Goal: Information Seeking & Learning: Learn about a topic

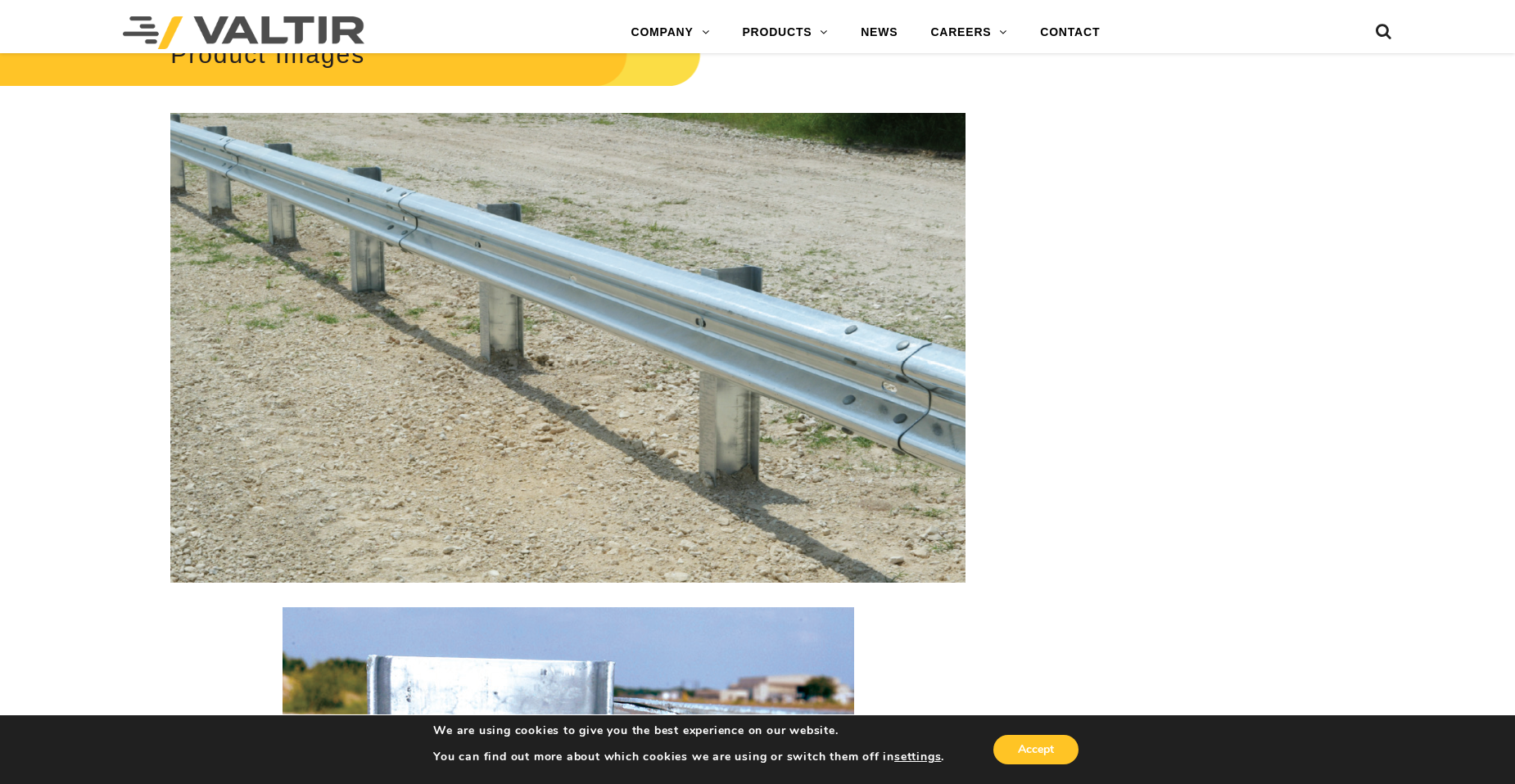
scroll to position [1719, 0]
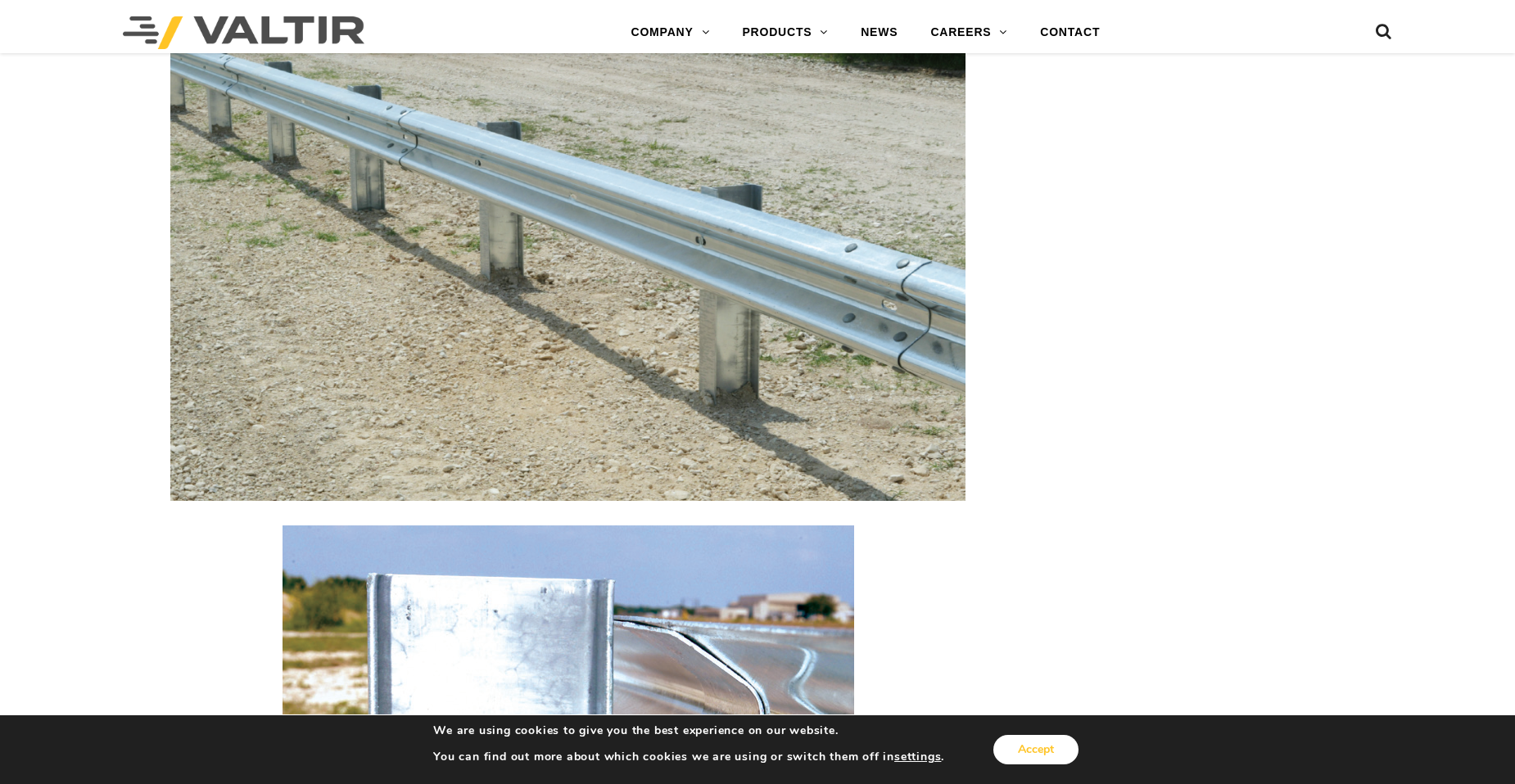
click at [1034, 747] on button "Accept" at bounding box center [1036, 749] width 85 height 30
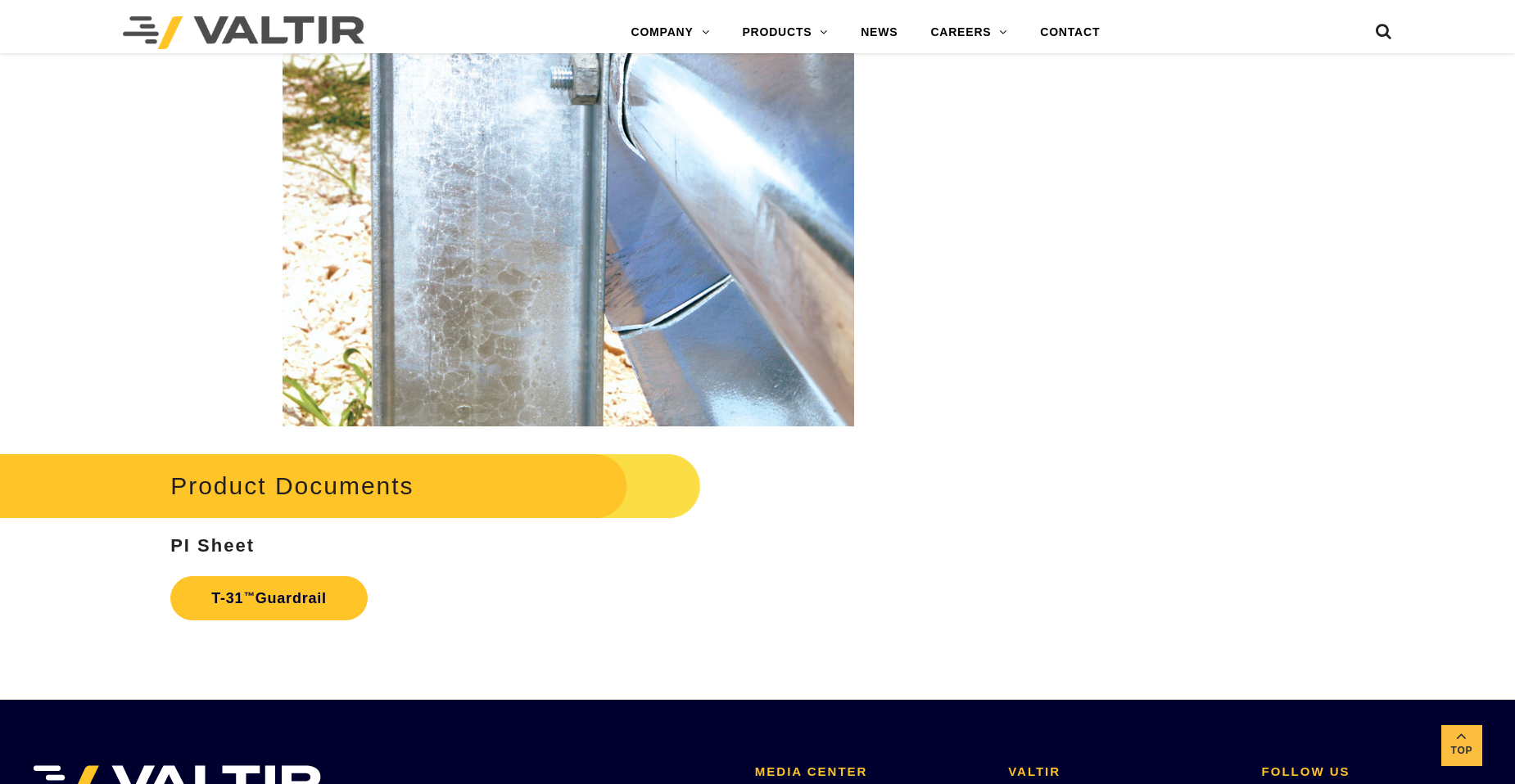
scroll to position [2537, 0]
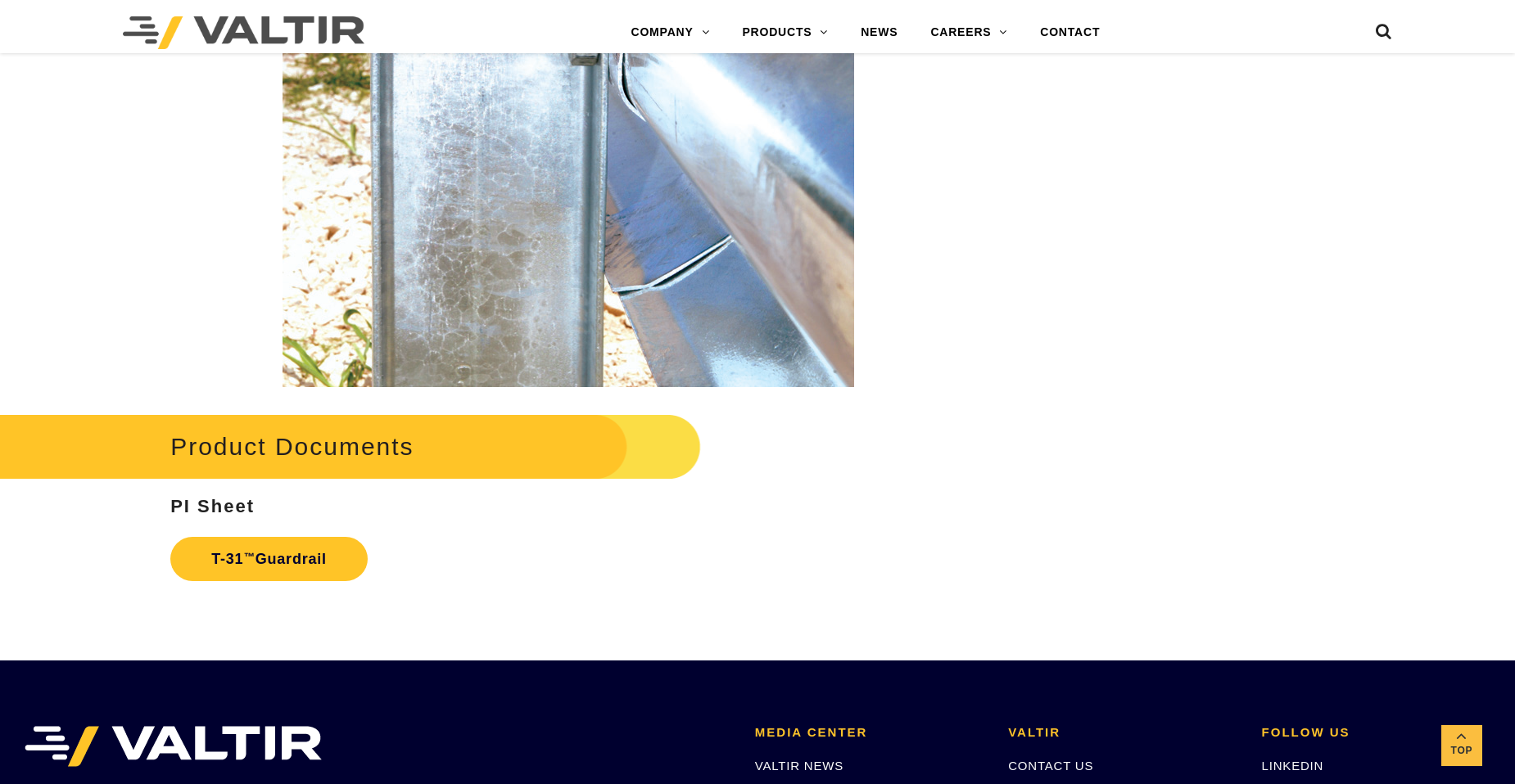
click at [206, 461] on h2 "Product Documents" at bounding box center [322, 446] width 757 height 77
drag, startPoint x: 206, startPoint y: 461, endPoint x: 552, endPoint y: 548, distance: 356.8
click at [552, 548] on p "T-31 ™ Guardrail" at bounding box center [567, 559] width 795 height 60
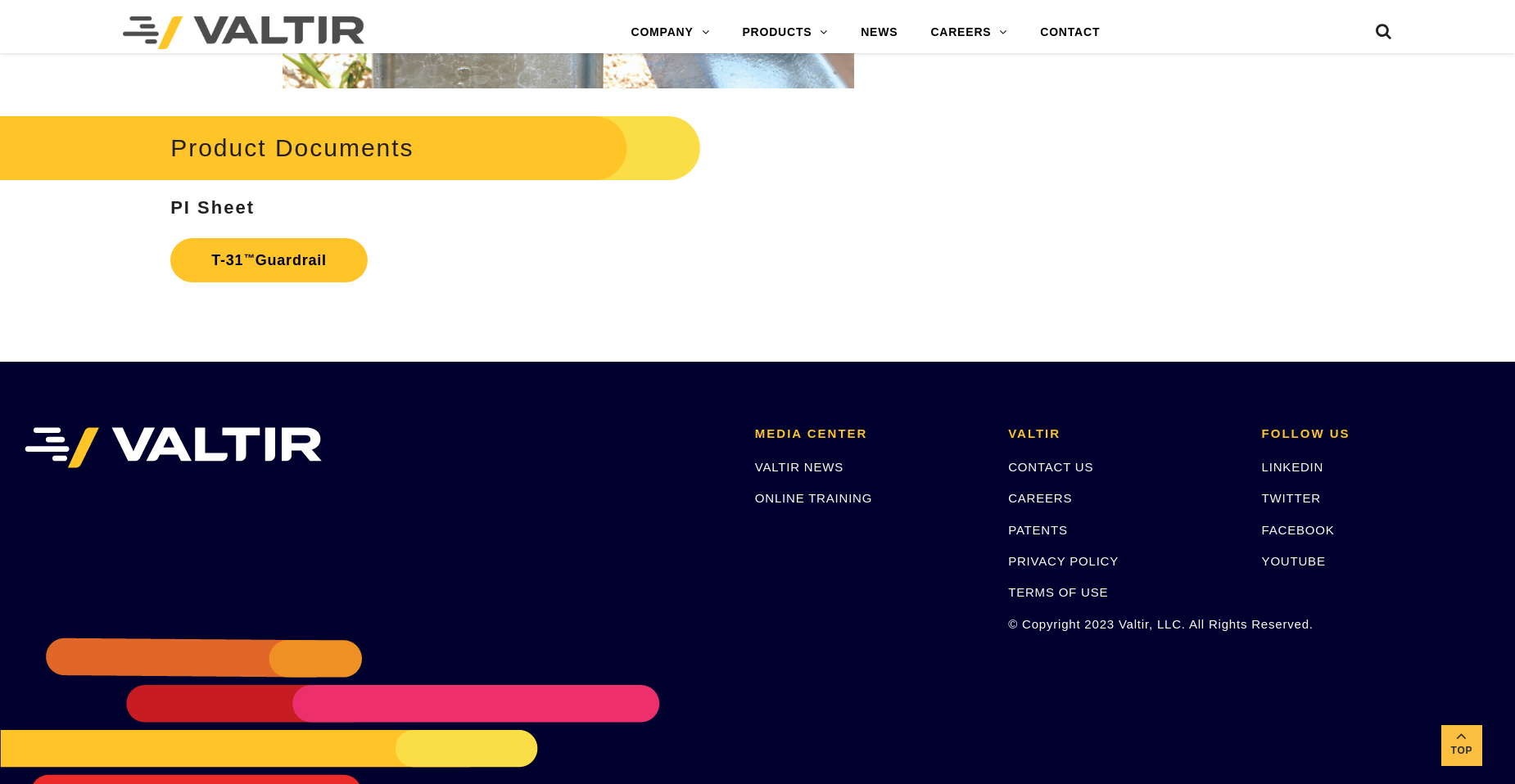
scroll to position [2865, 0]
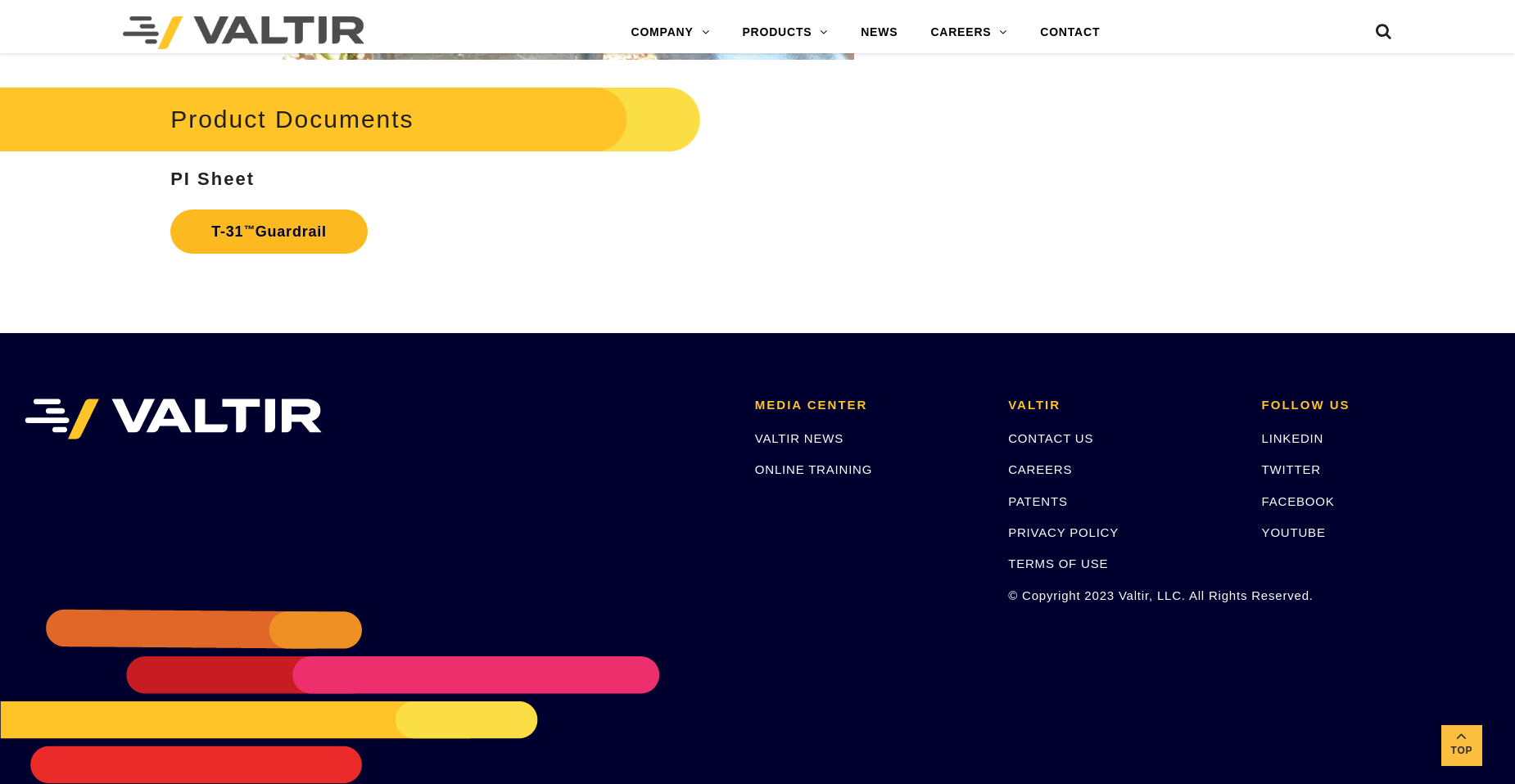
click at [274, 224] on link "T-31 ™ Guardrail" at bounding box center [269, 231] width 197 height 44
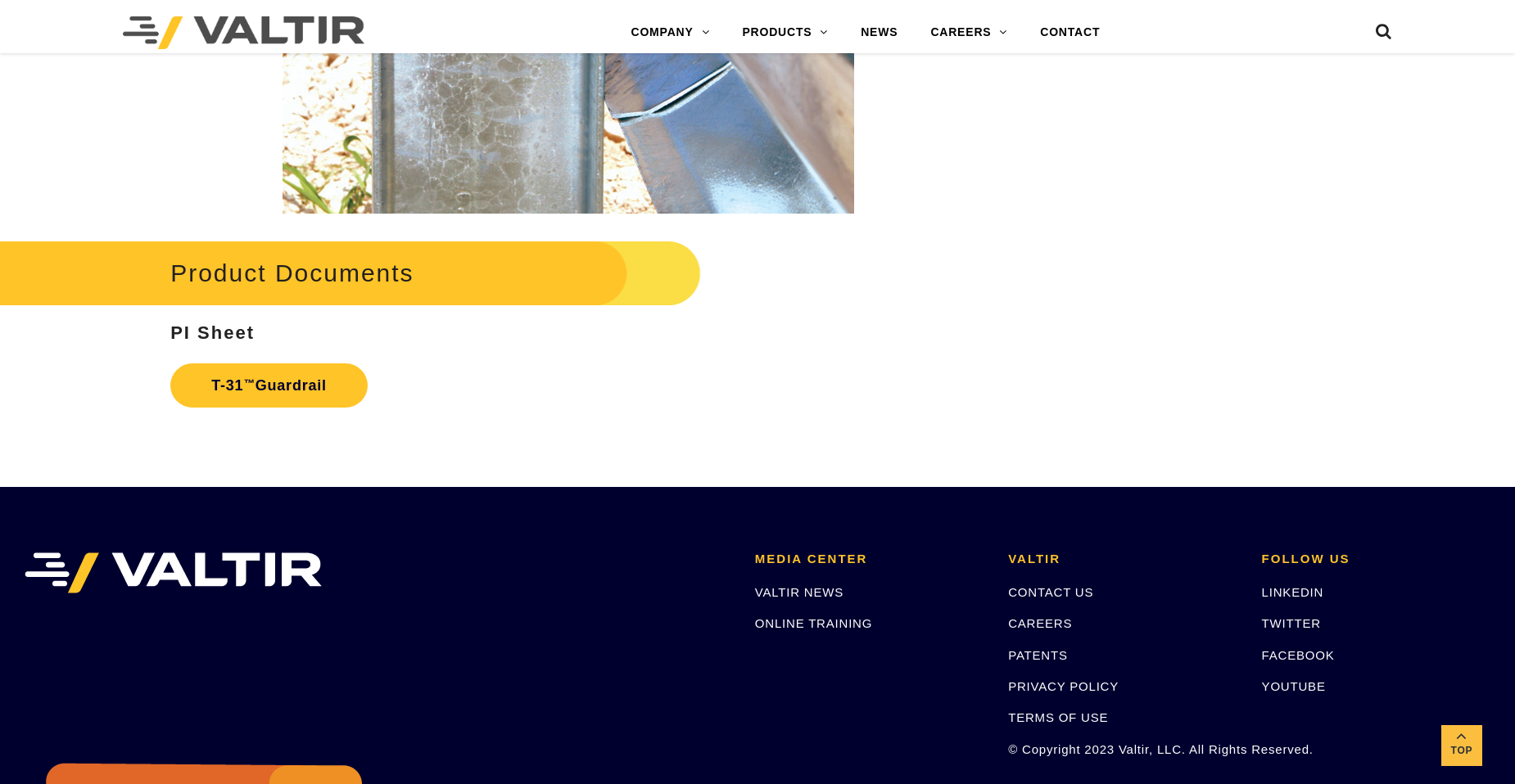
scroll to position [2701, 0]
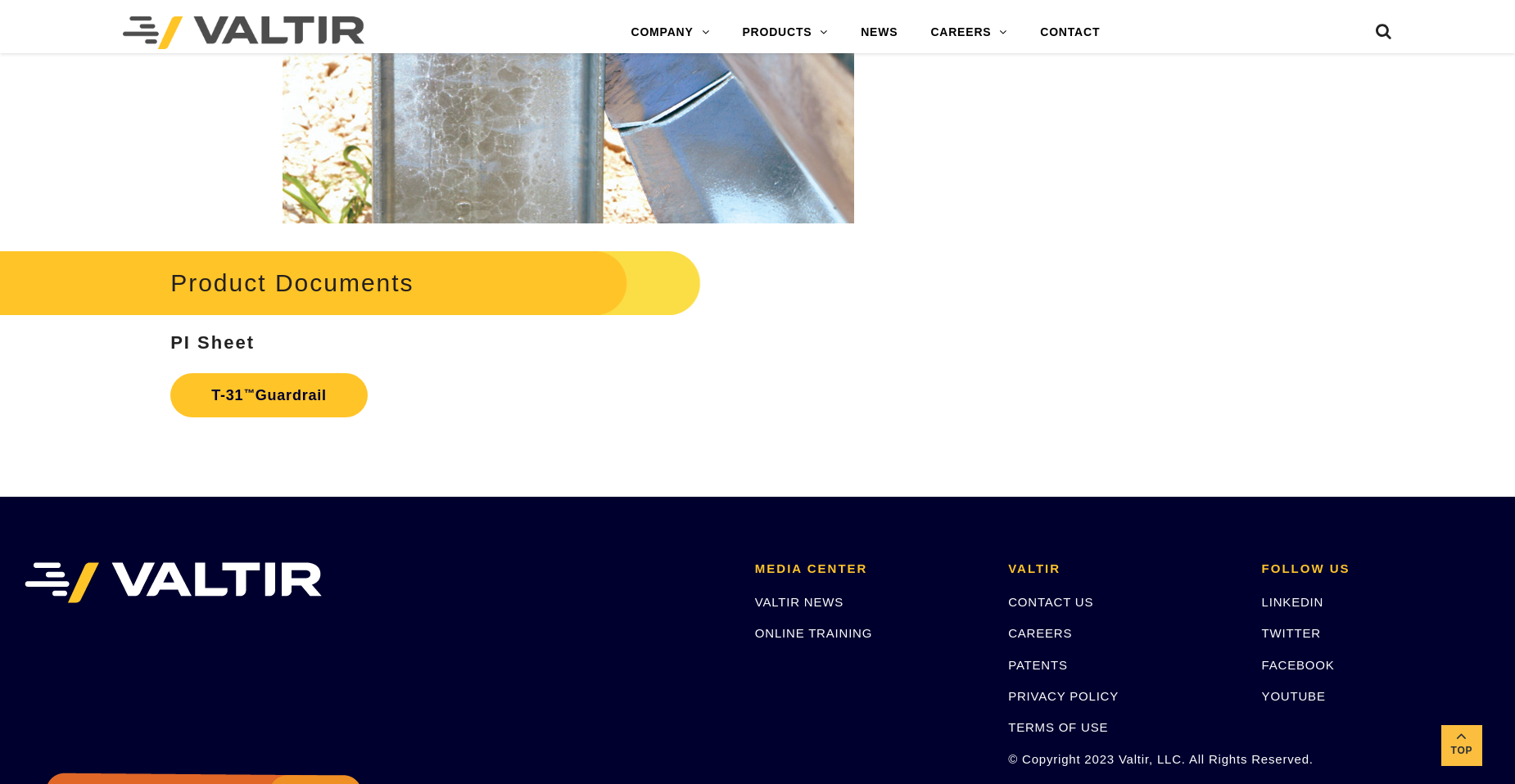
click at [374, 283] on h2 "Product Documents" at bounding box center [322, 283] width 757 height 77
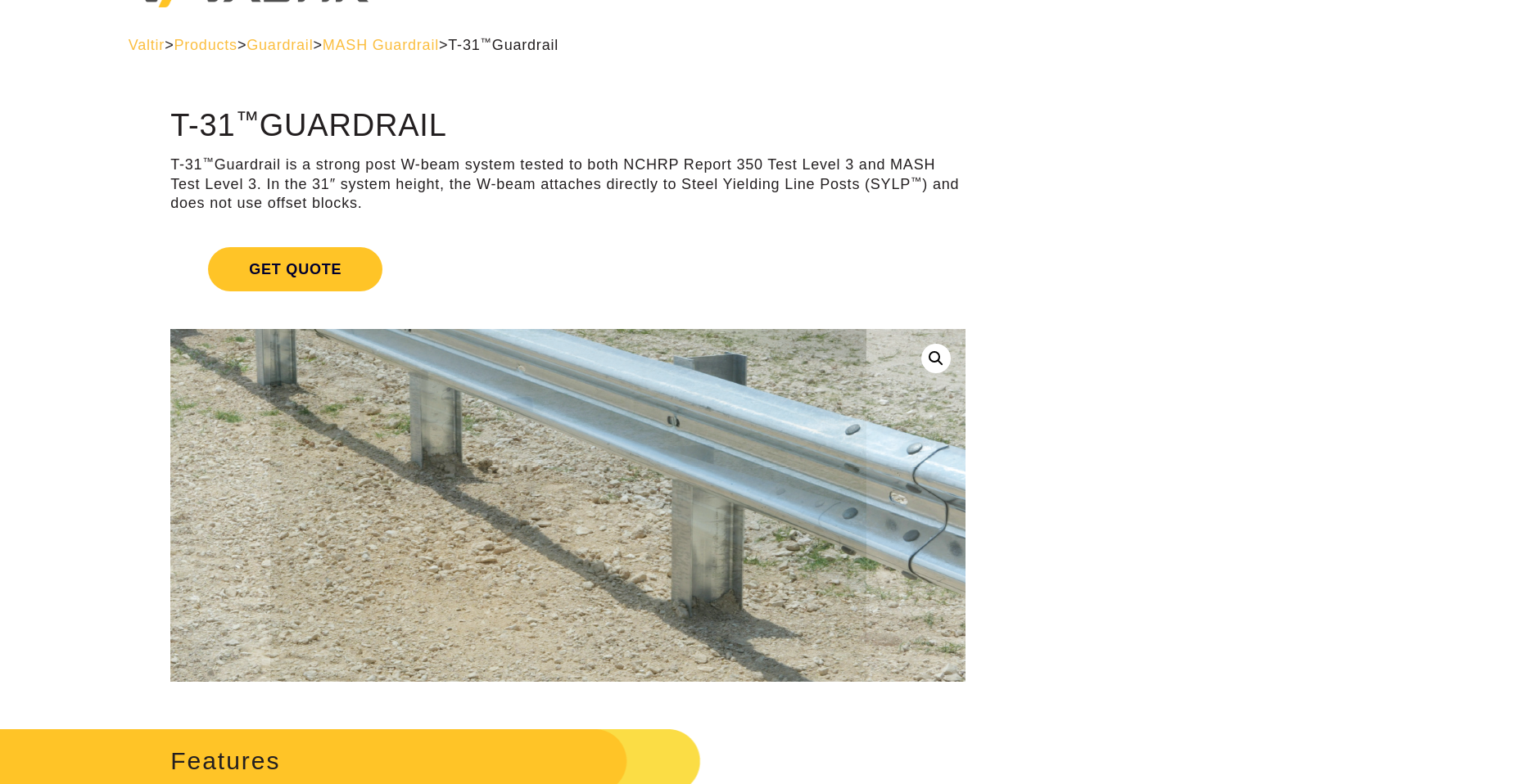
scroll to position [0, 0]
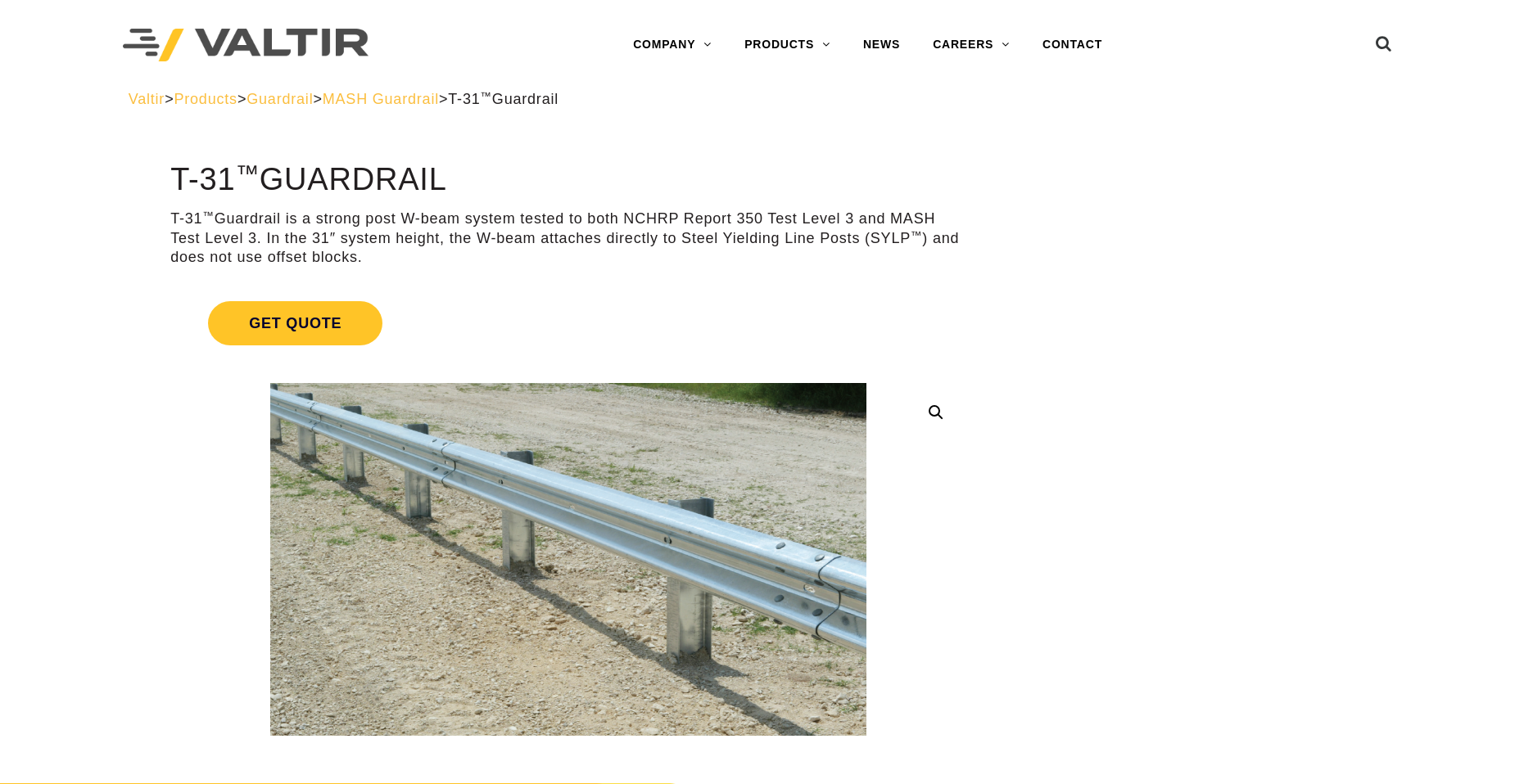
click at [313, 105] on span "Guardrail" at bounding box center [280, 99] width 66 height 16
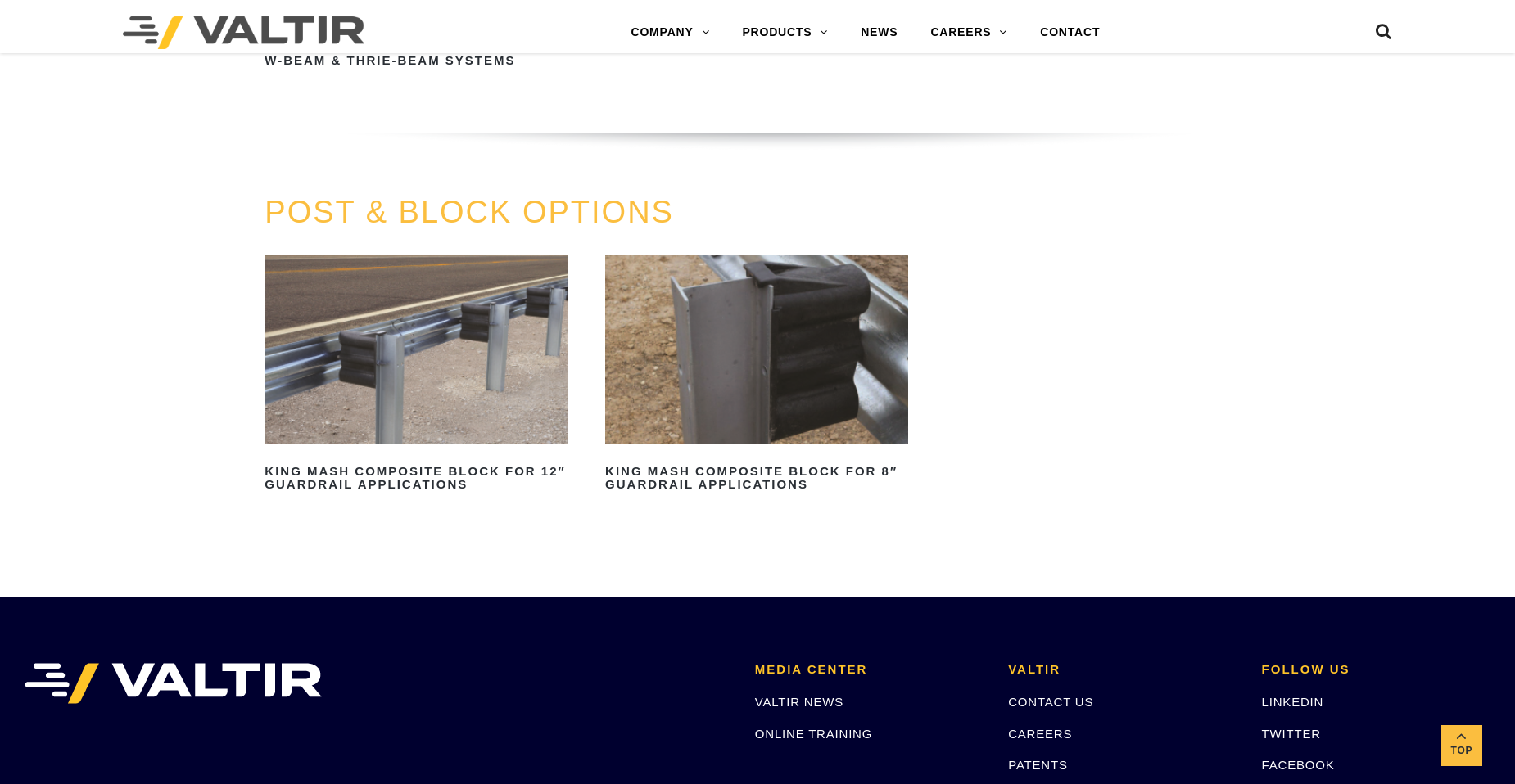
scroll to position [1555, 0]
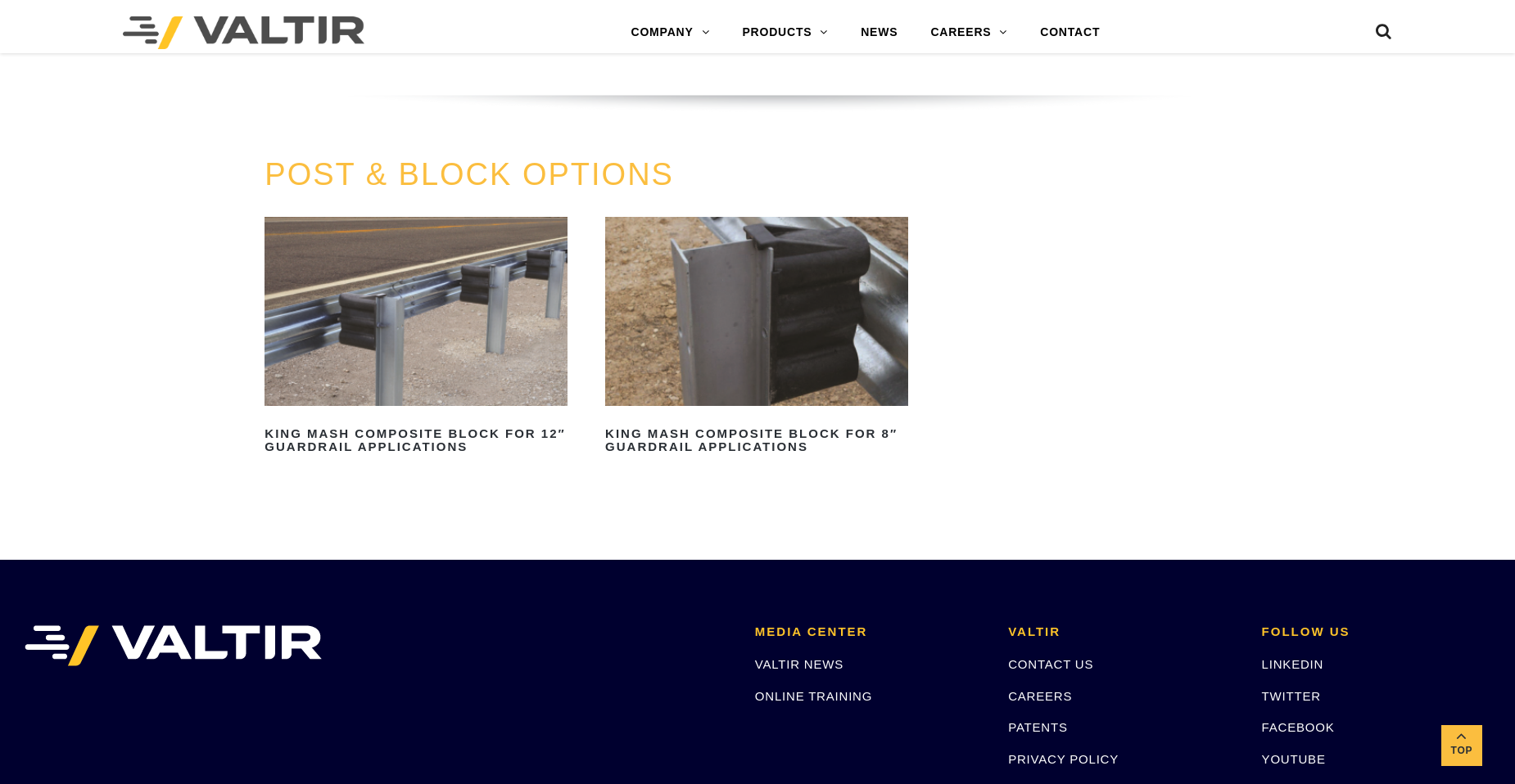
click at [698, 363] on img at bounding box center [756, 311] width 303 height 189
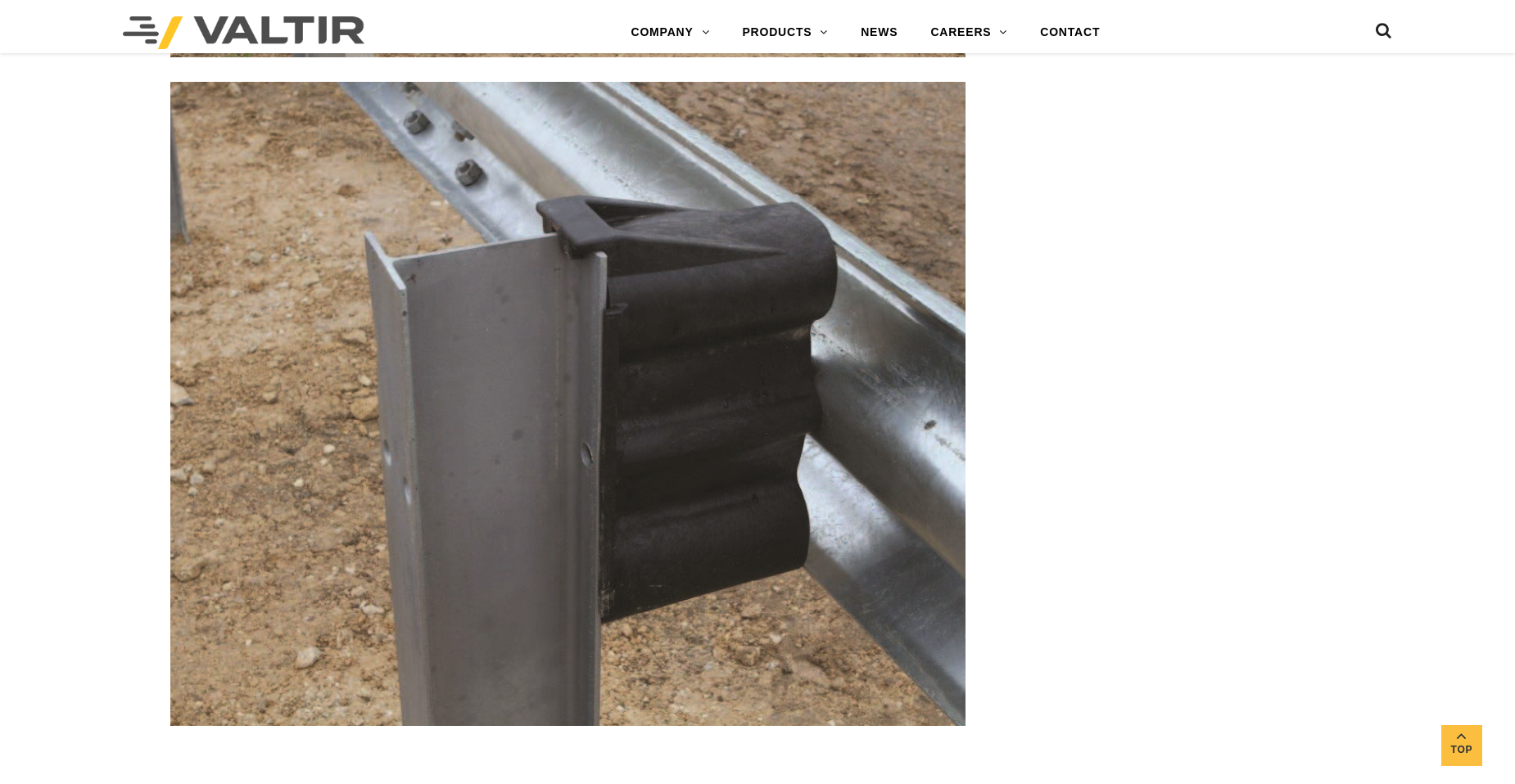
scroll to position [3110, 0]
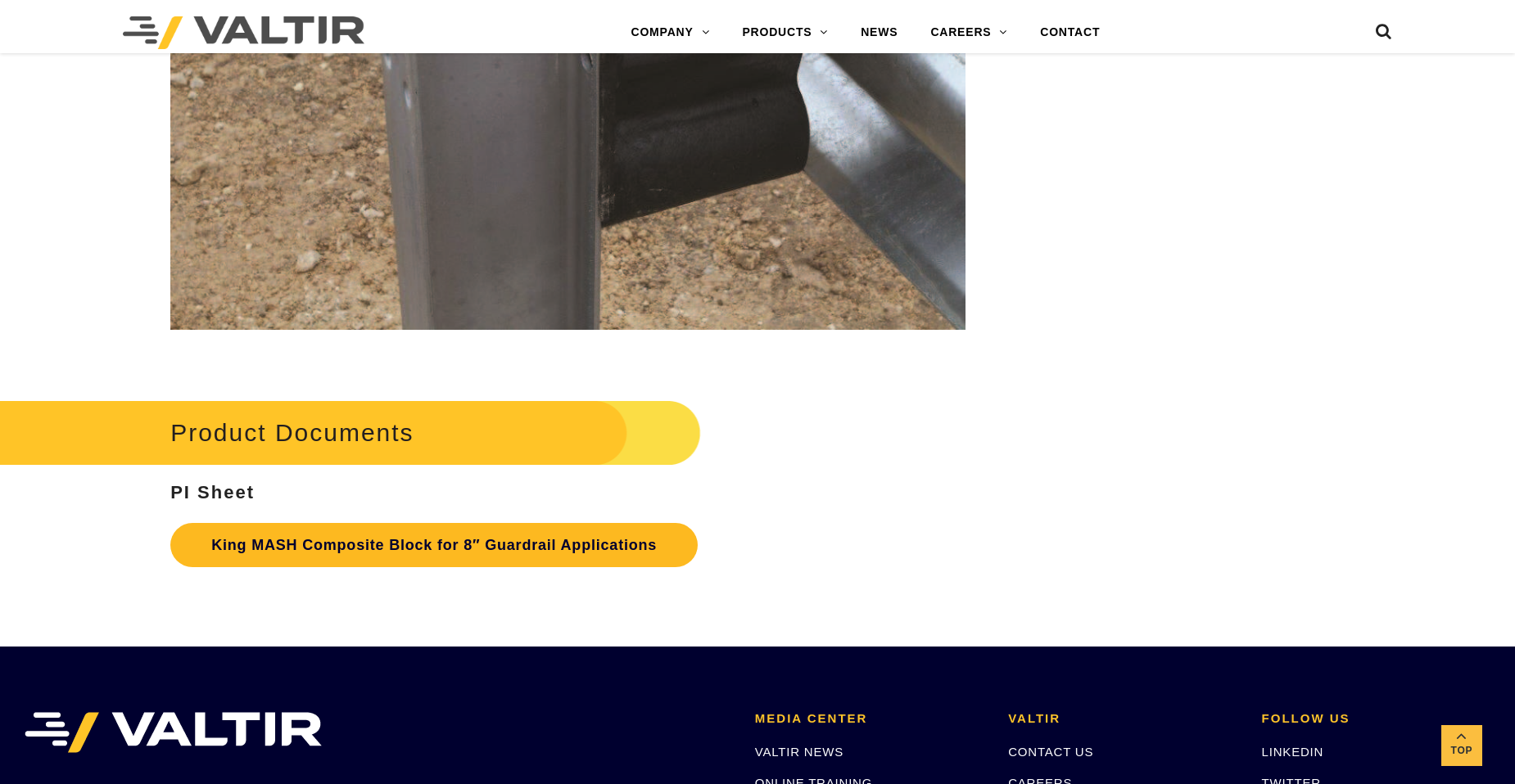
click at [315, 549] on link "King MASH Composite Block for 8″ Guardrail Applications" at bounding box center [434, 545] width 527 height 44
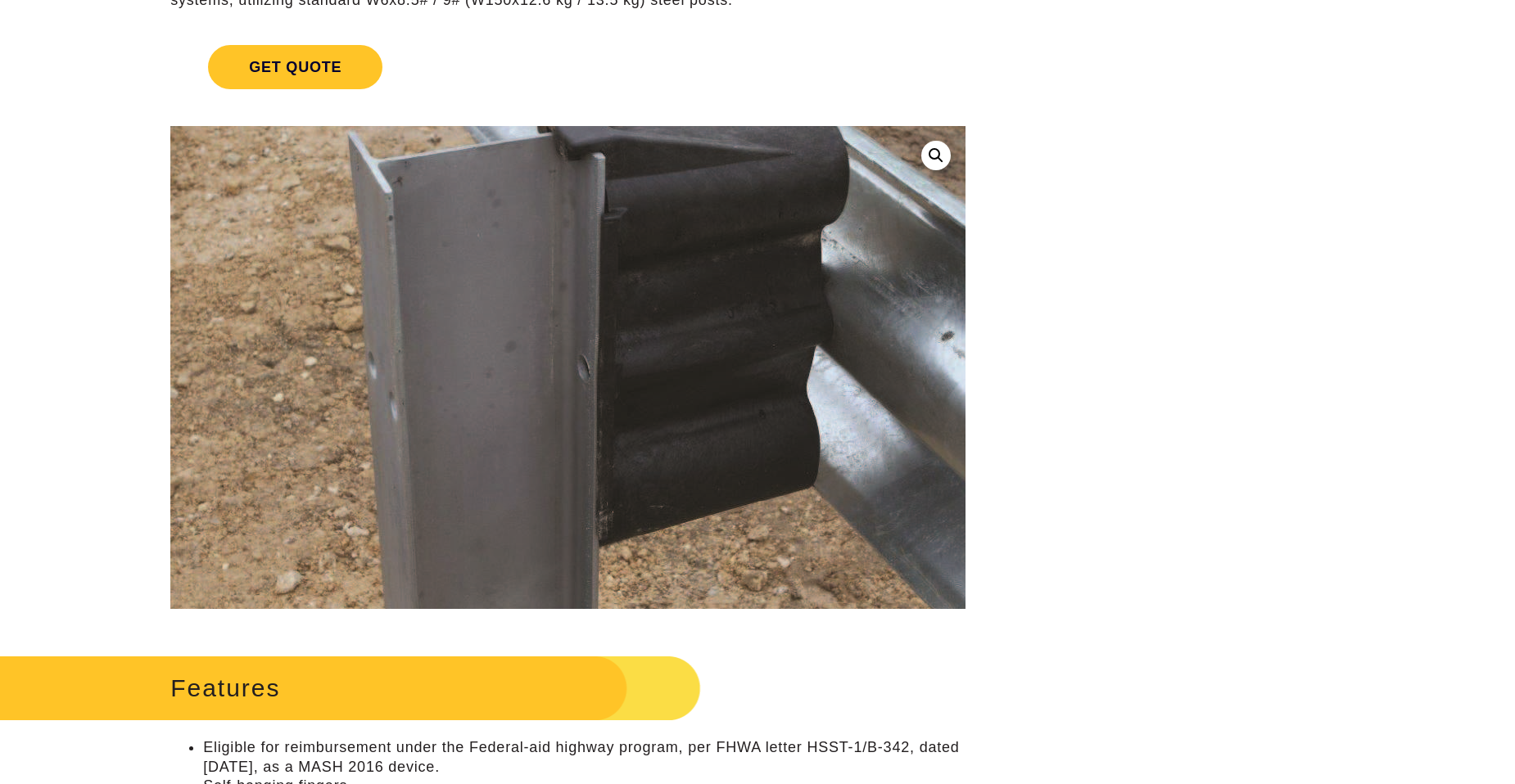
scroll to position [0, 0]
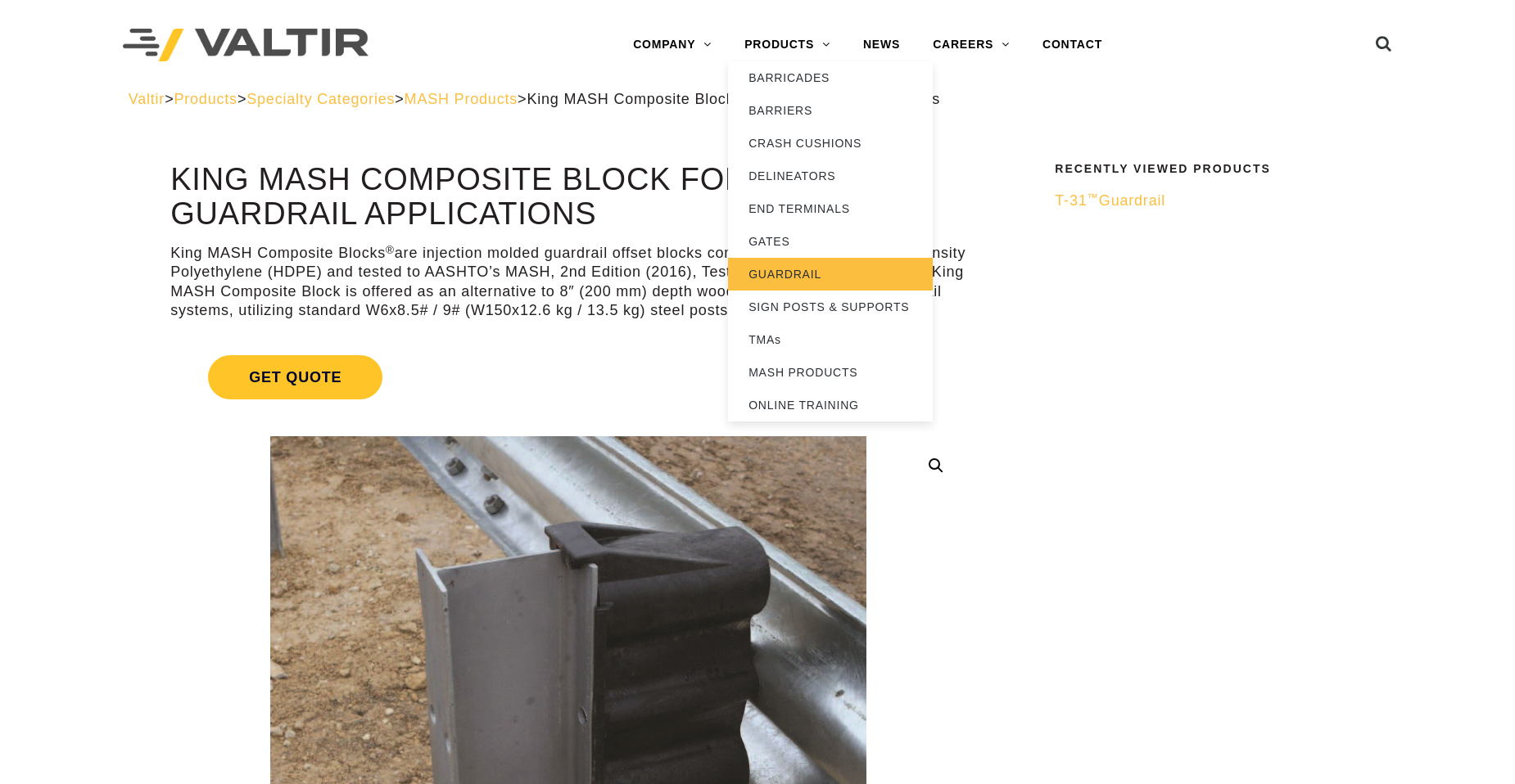
click at [795, 264] on link "GUARDRAIL" at bounding box center [830, 274] width 205 height 33
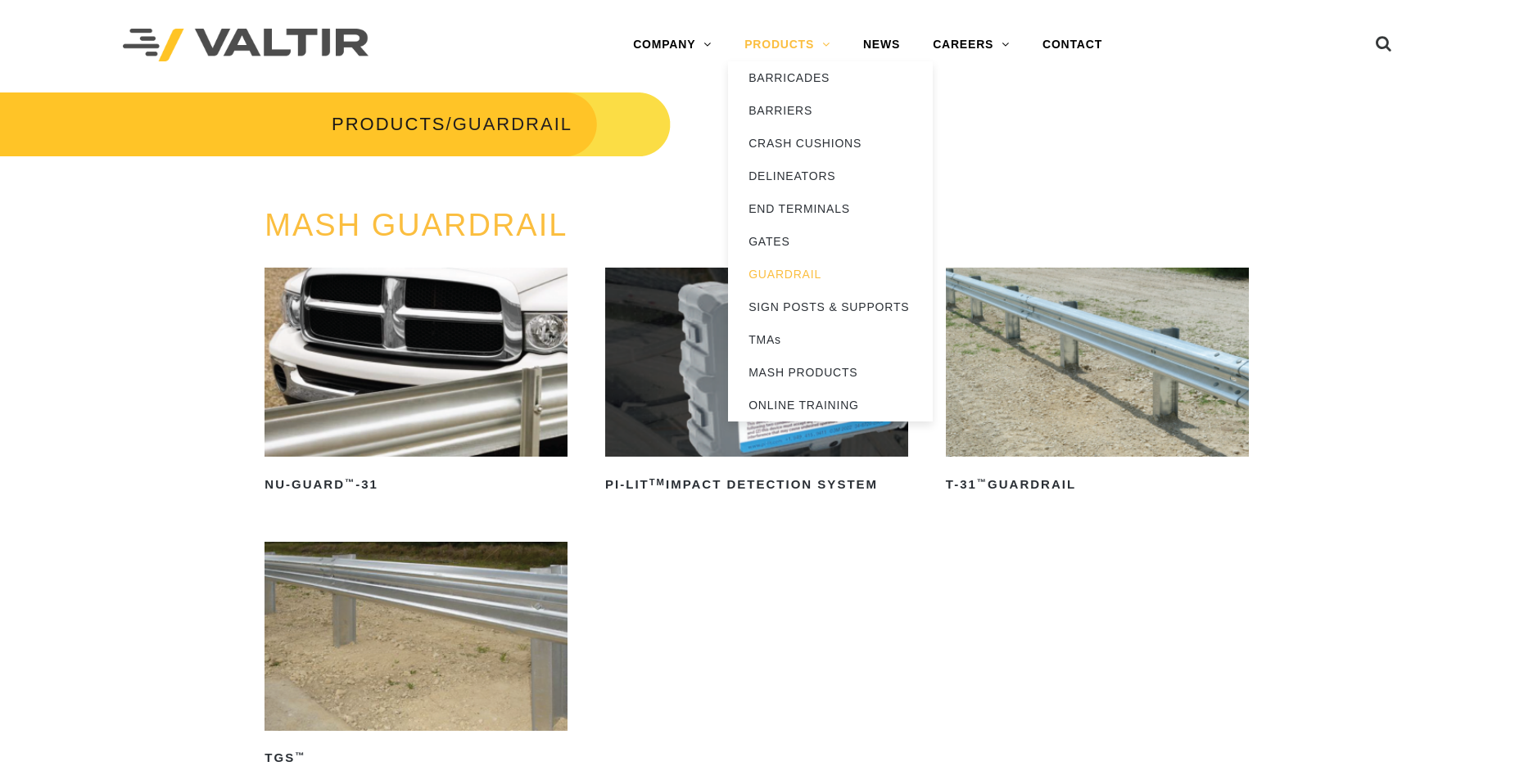
click at [798, 38] on link "PRODUCTS" at bounding box center [788, 45] width 119 height 33
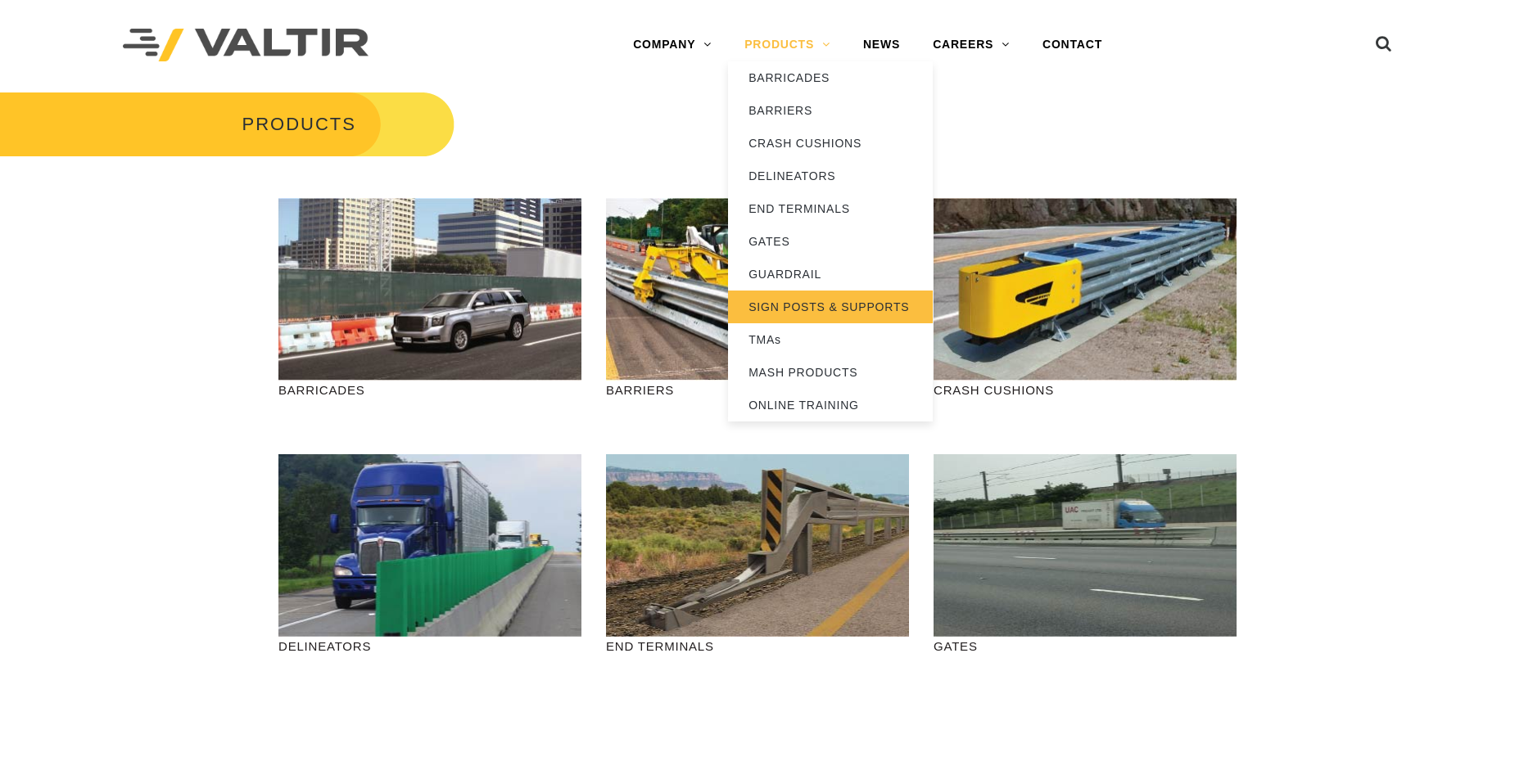
click at [778, 302] on link "SIGN POSTS & SUPPORTS" at bounding box center [830, 307] width 205 height 33
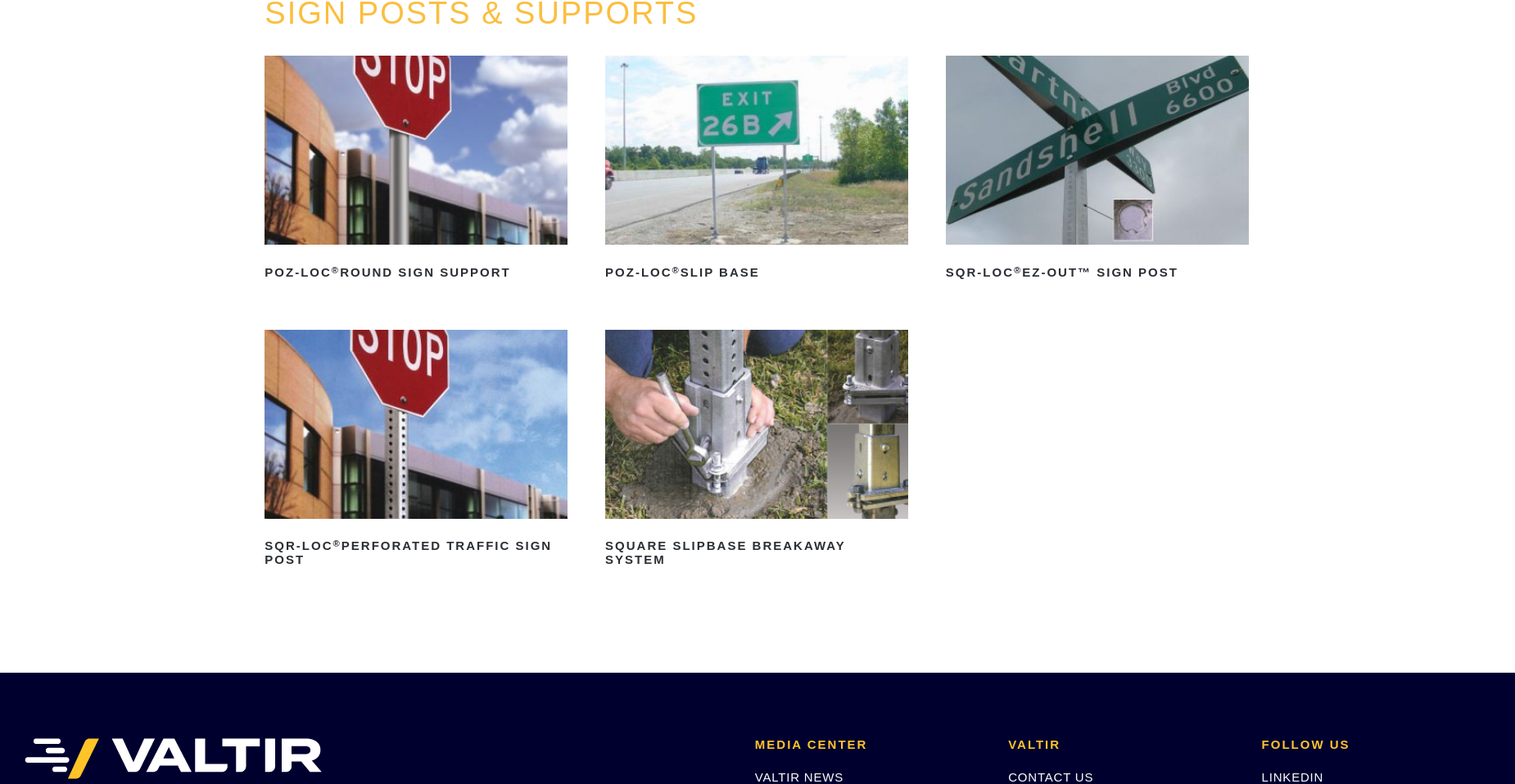
scroll to position [246, 0]
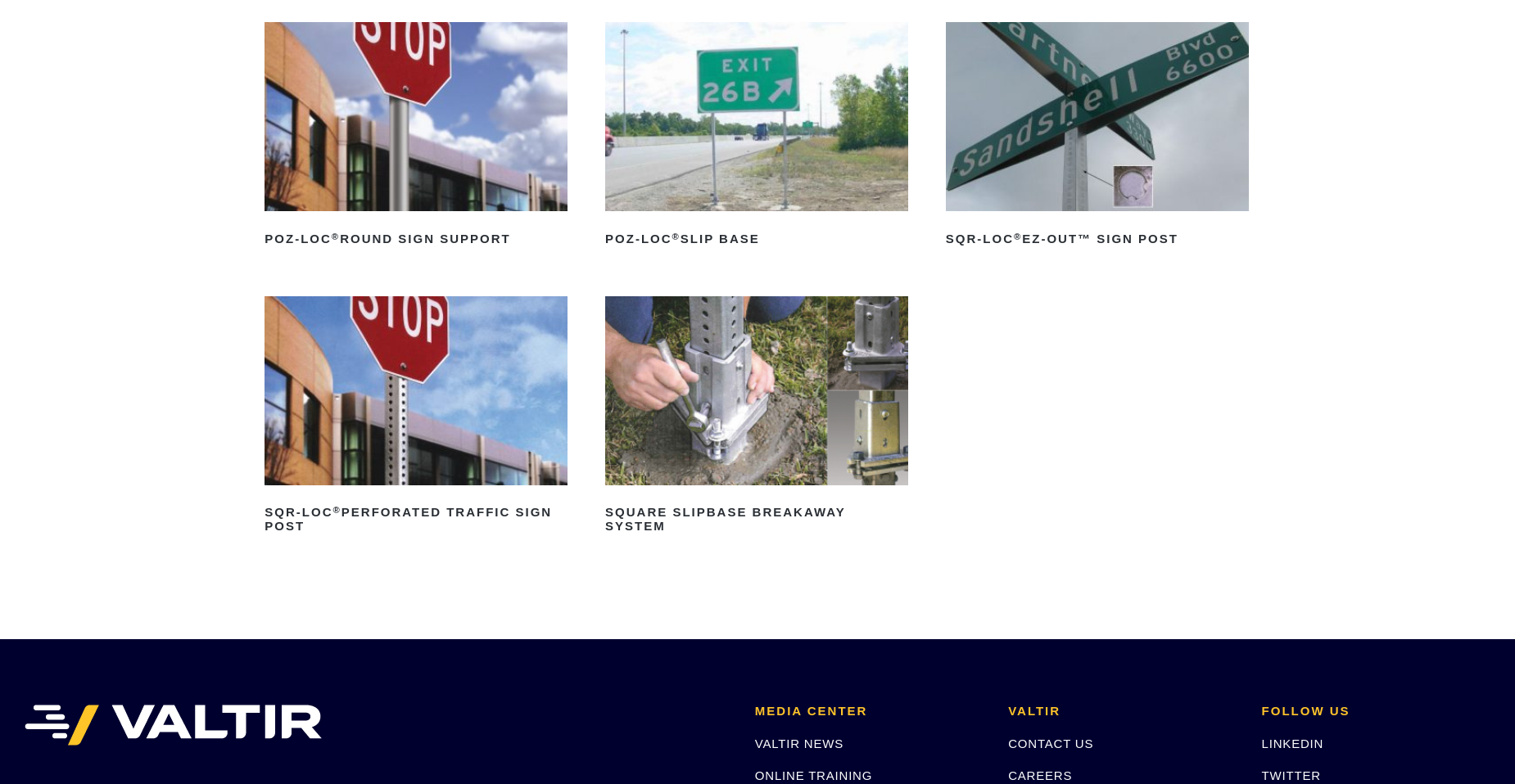
click at [711, 213] on link "POZ-LOC ® Slip Base" at bounding box center [756, 137] width 303 height 230
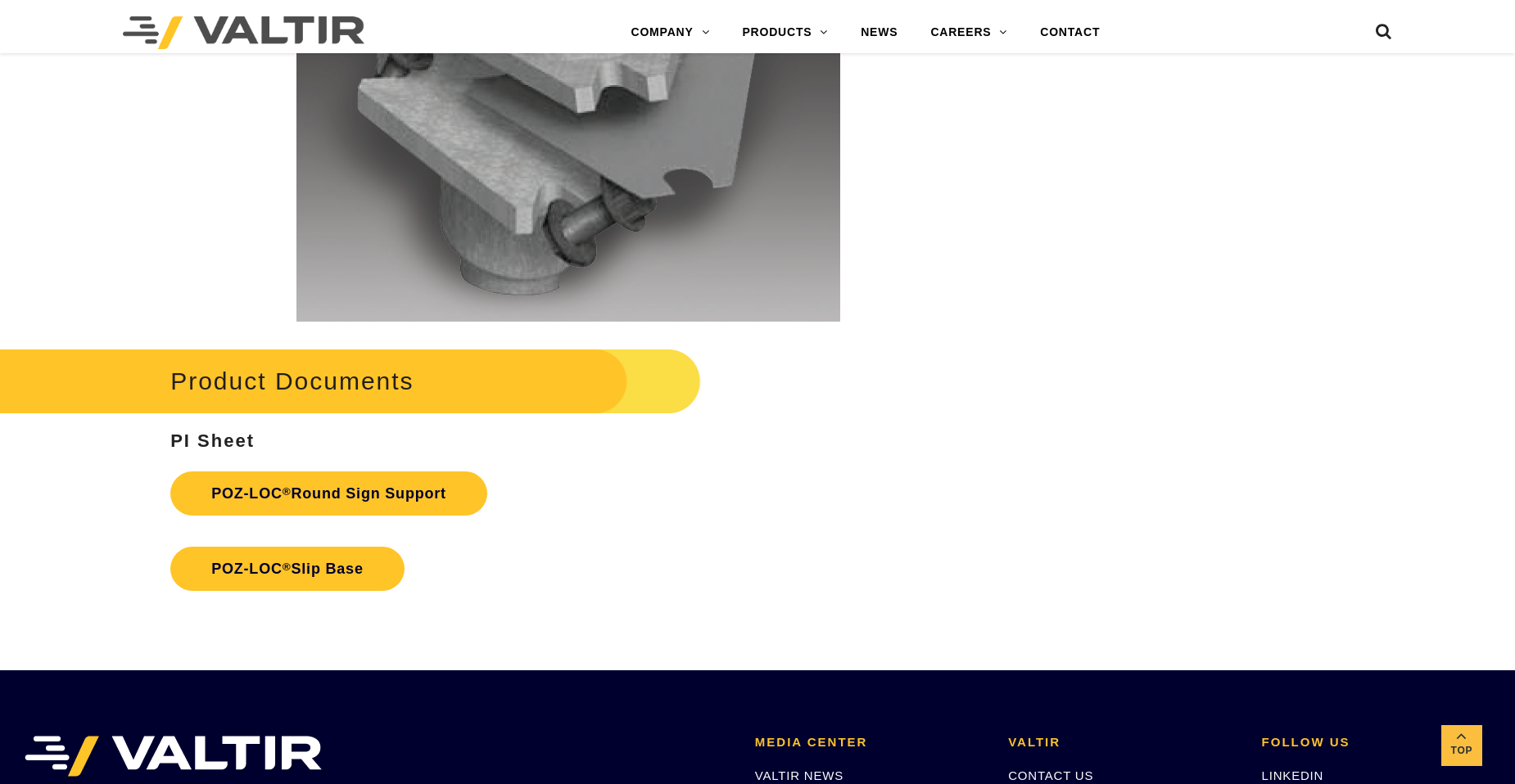
scroll to position [3438, 0]
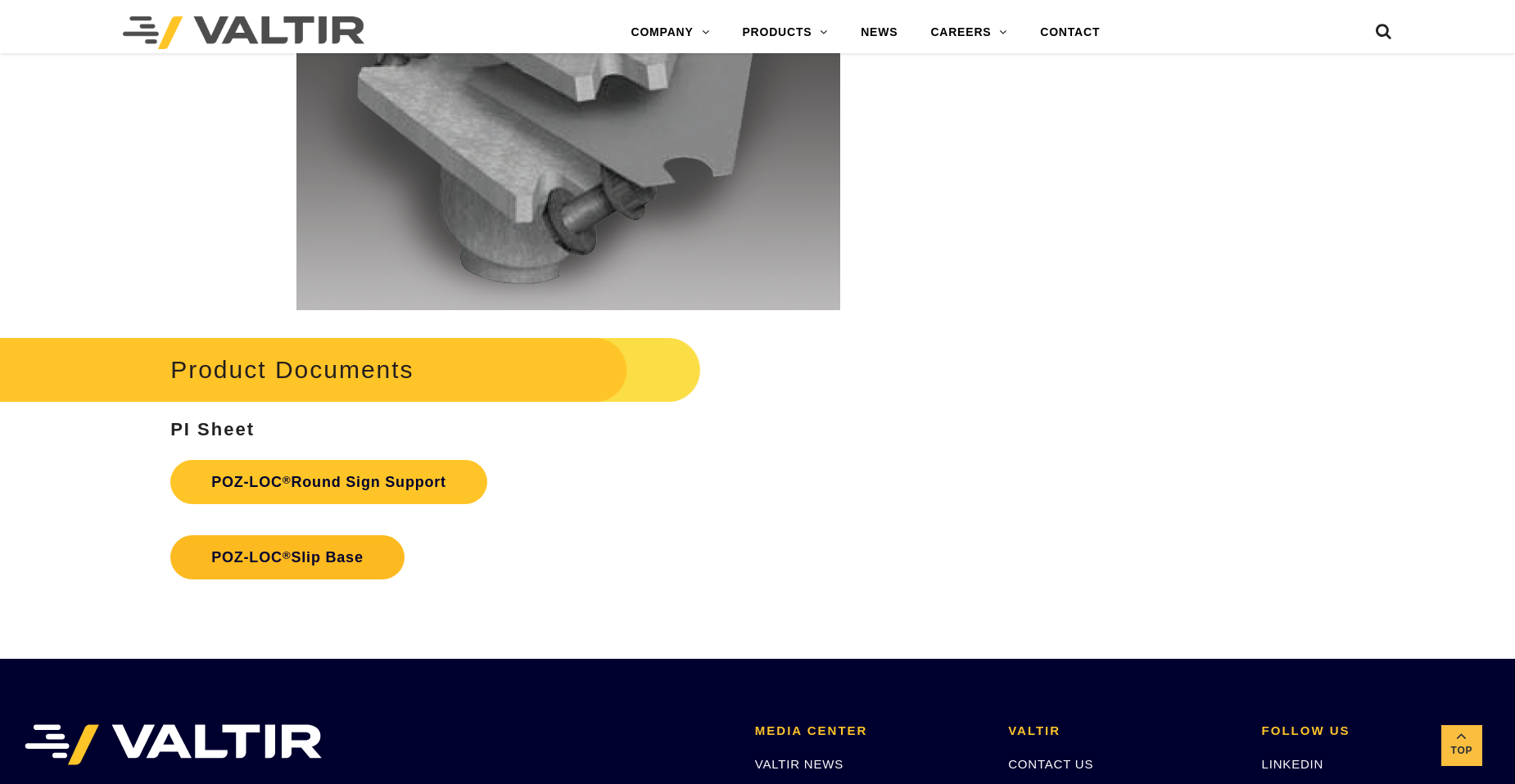
click at [257, 552] on link "POZ-LOC ® Slip Base" at bounding box center [287, 558] width 234 height 44
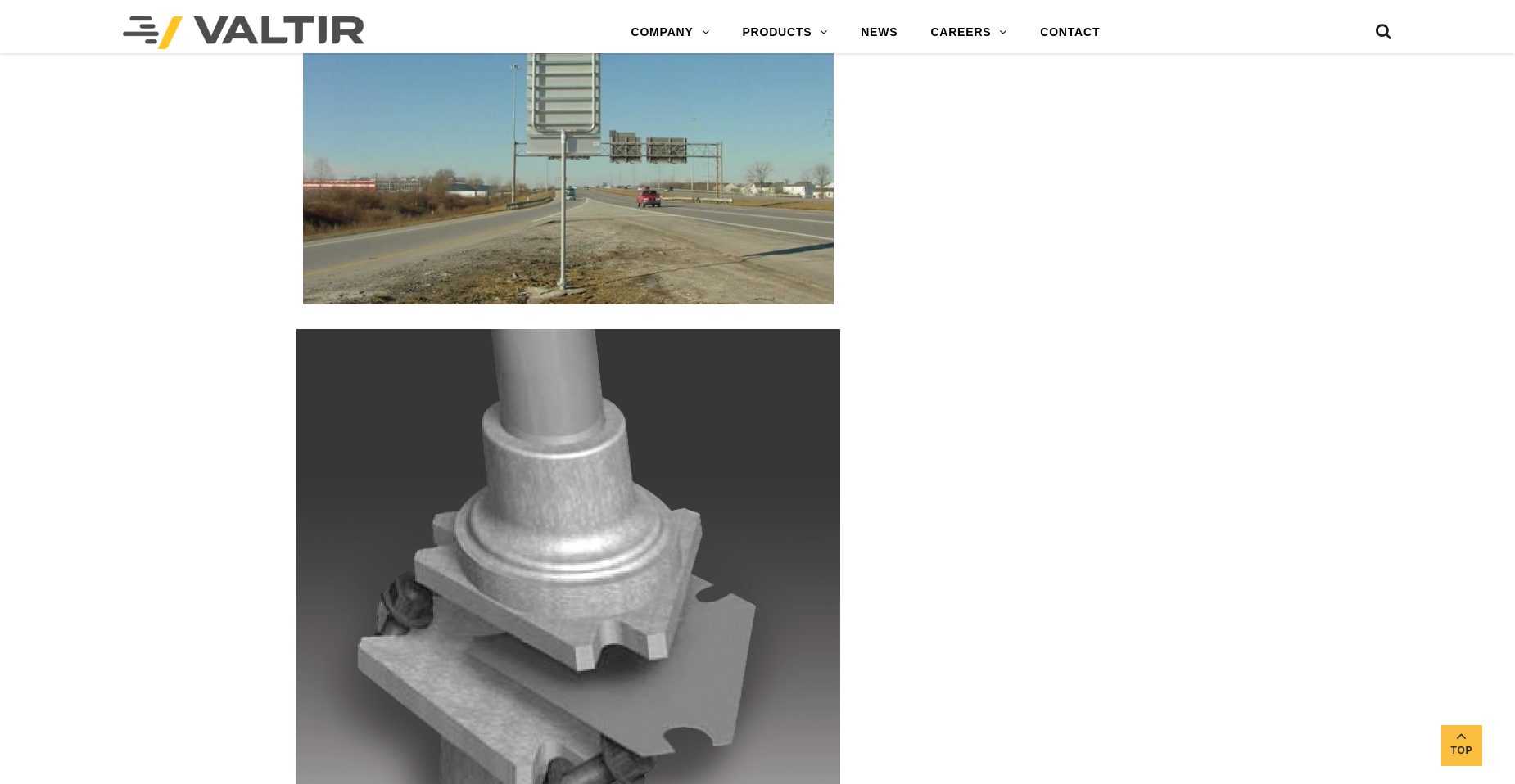
scroll to position [2865, 0]
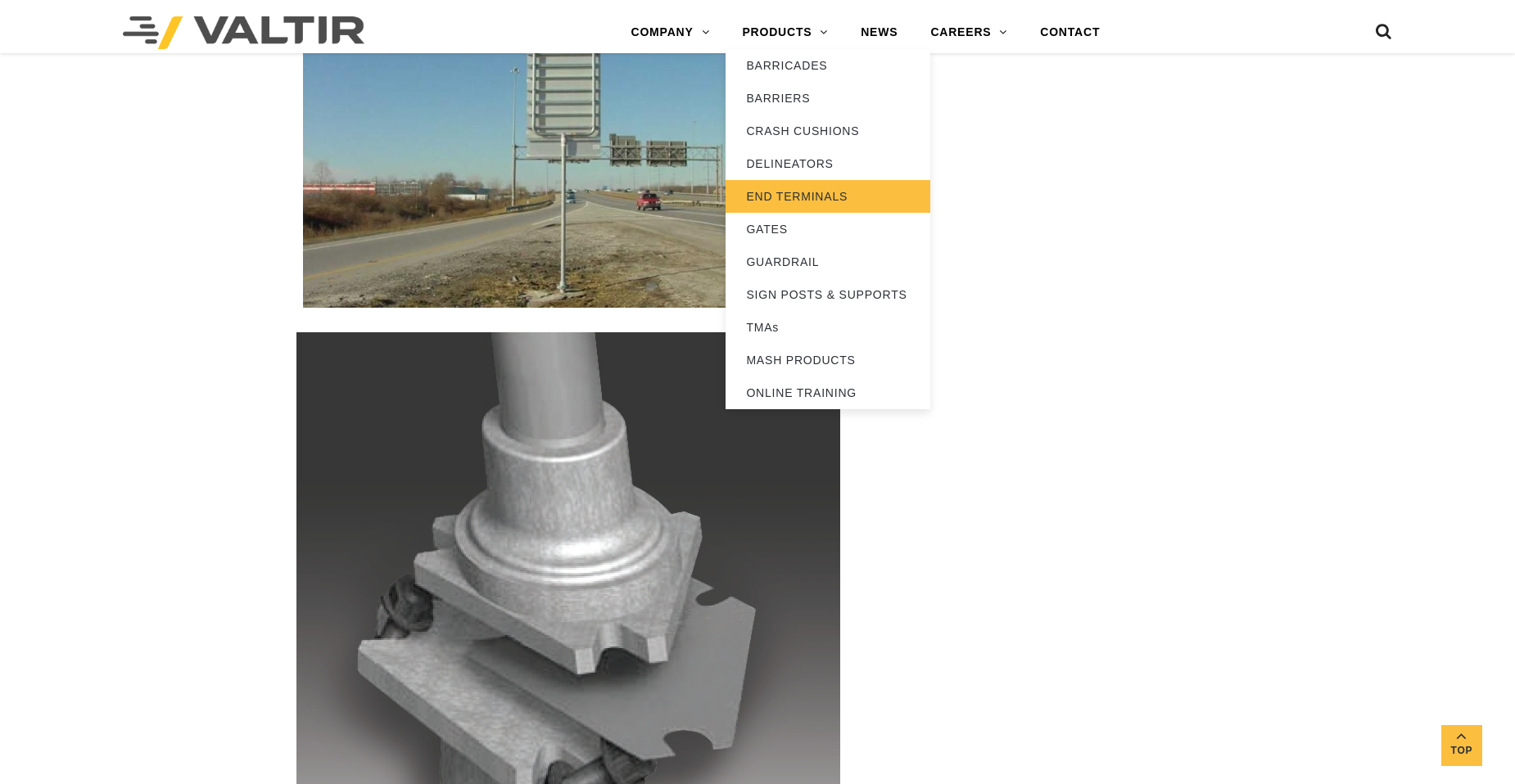
click at [785, 190] on link "END TERMINALS" at bounding box center [828, 196] width 205 height 33
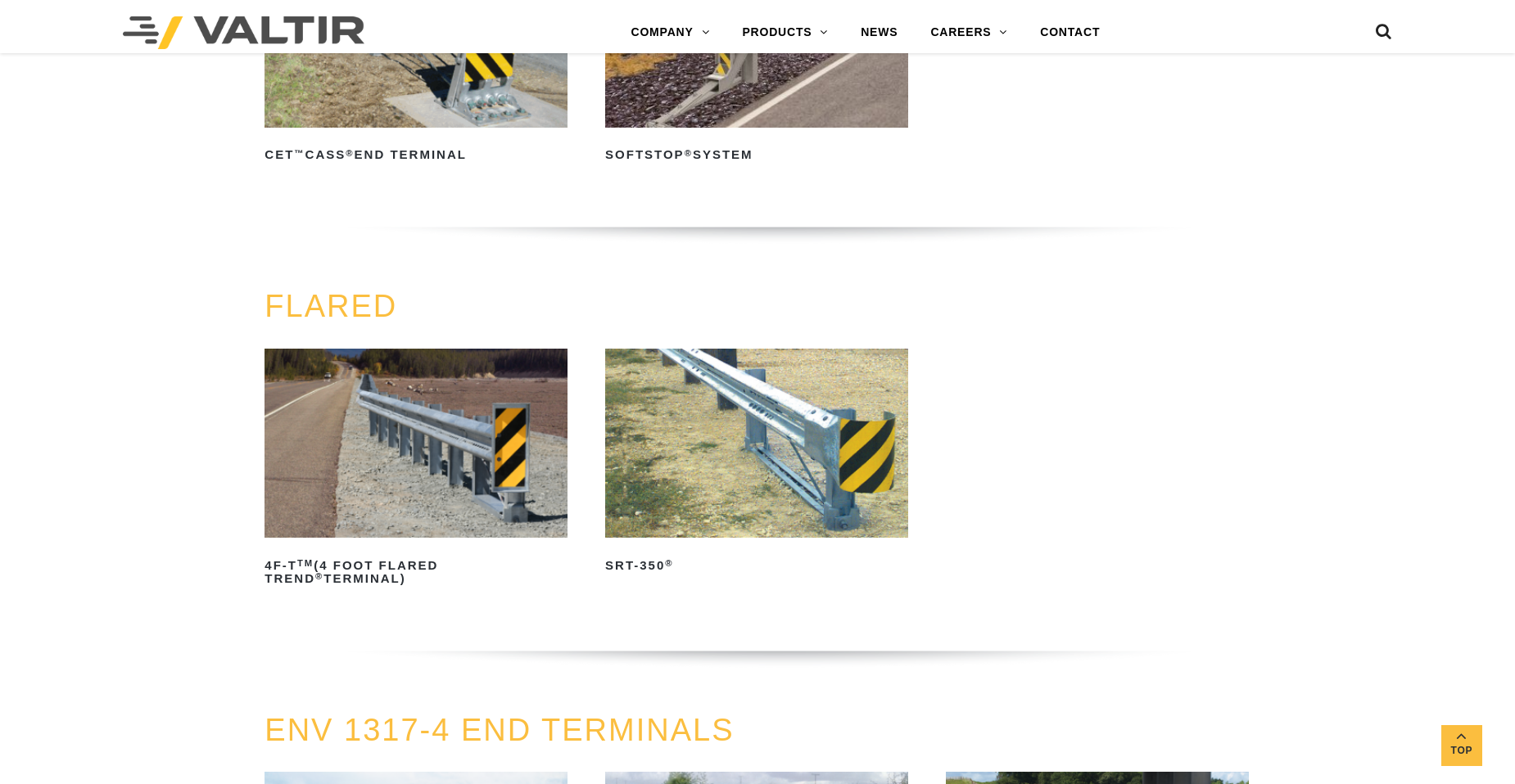
scroll to position [1719, 0]
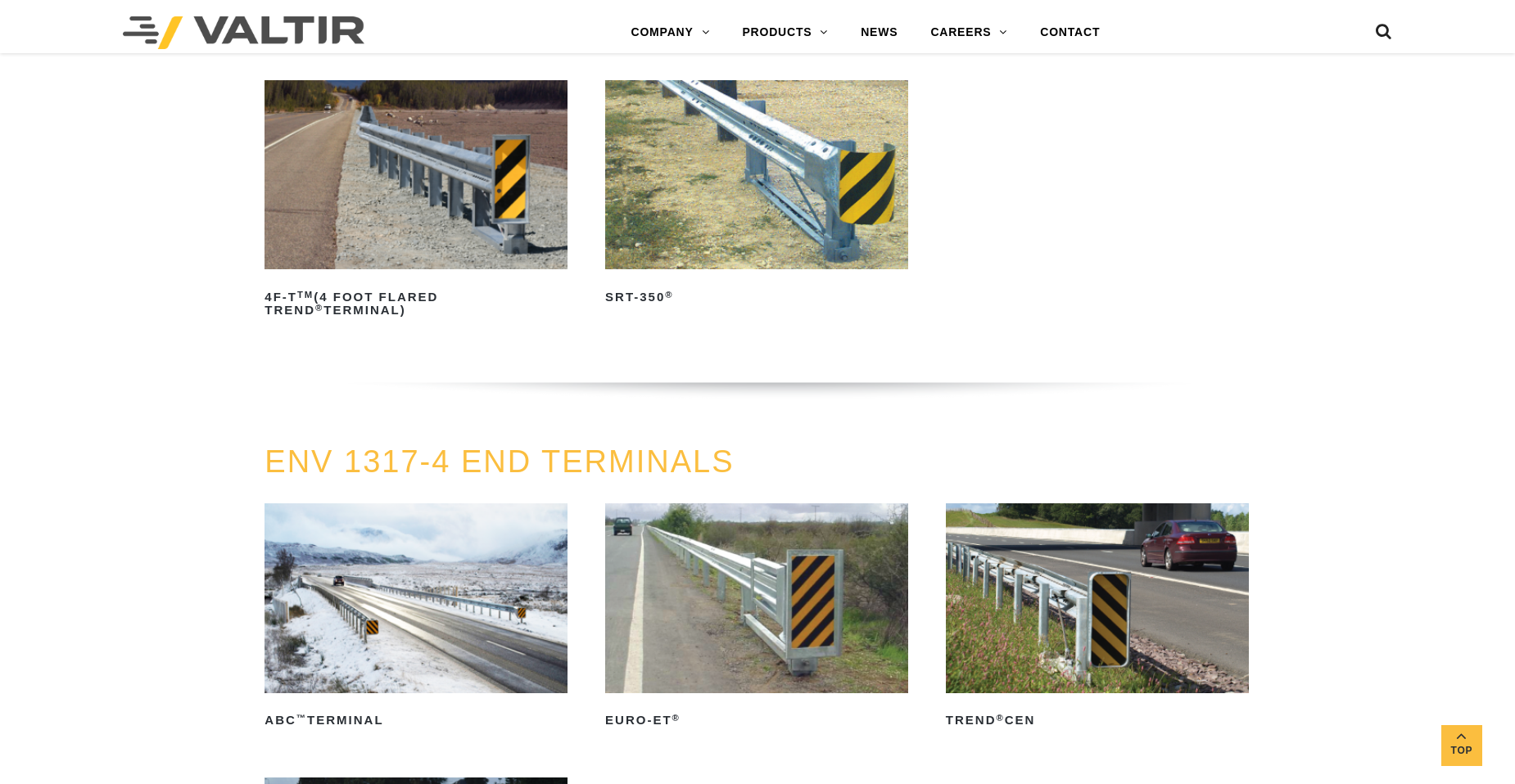
click at [699, 194] on img at bounding box center [756, 174] width 303 height 189
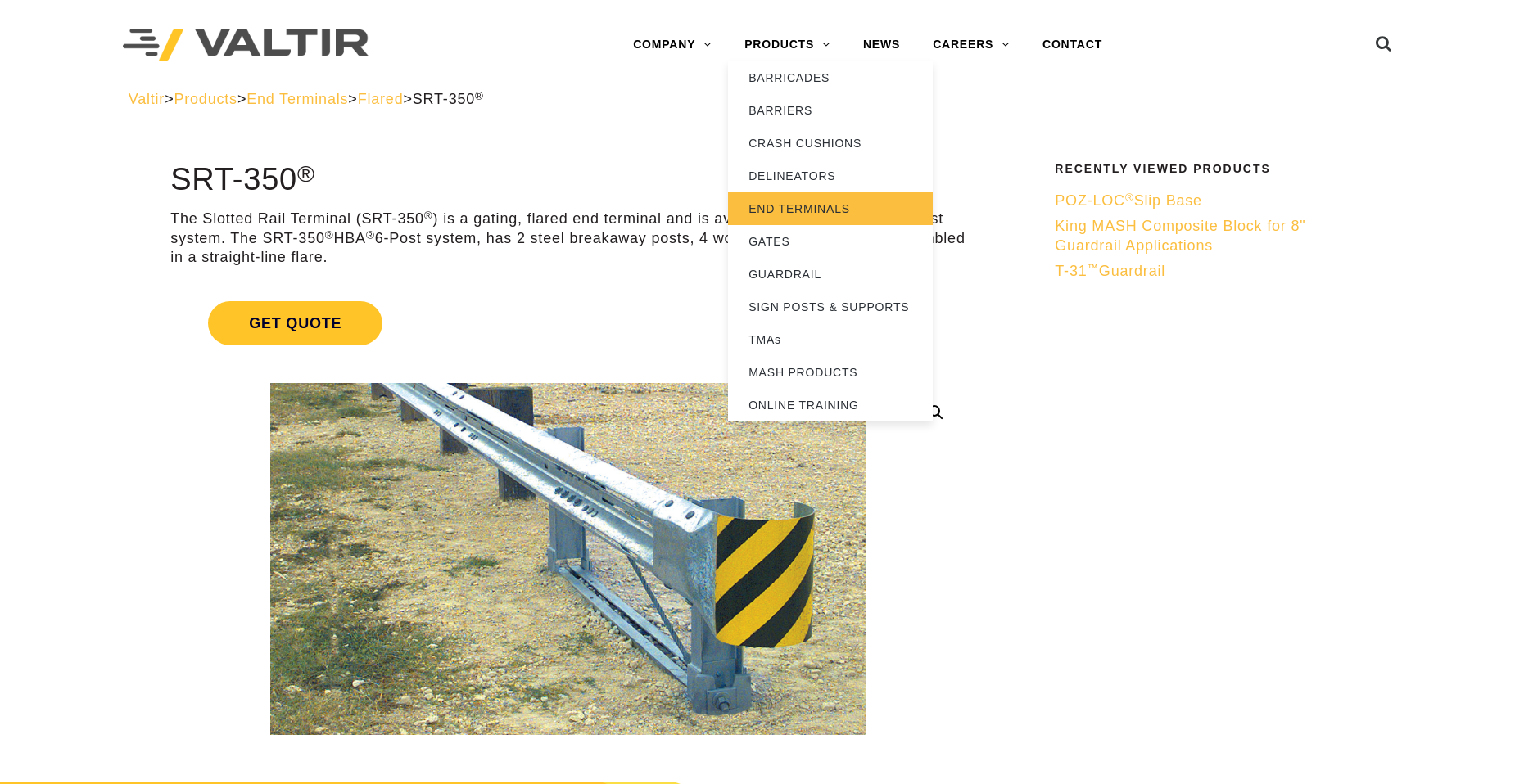
click at [765, 207] on link "END TERMINALS" at bounding box center [830, 208] width 205 height 33
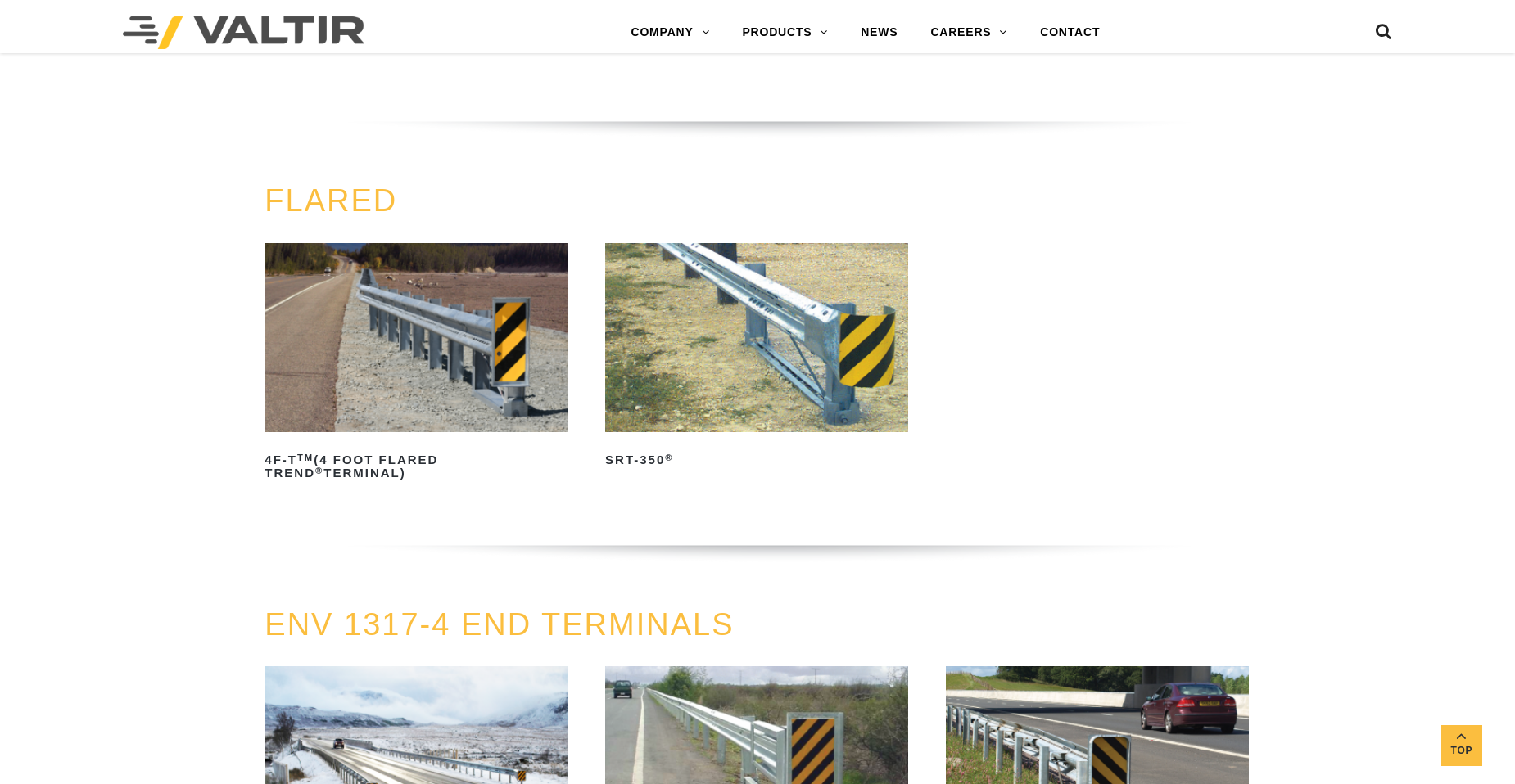
scroll to position [1555, 0]
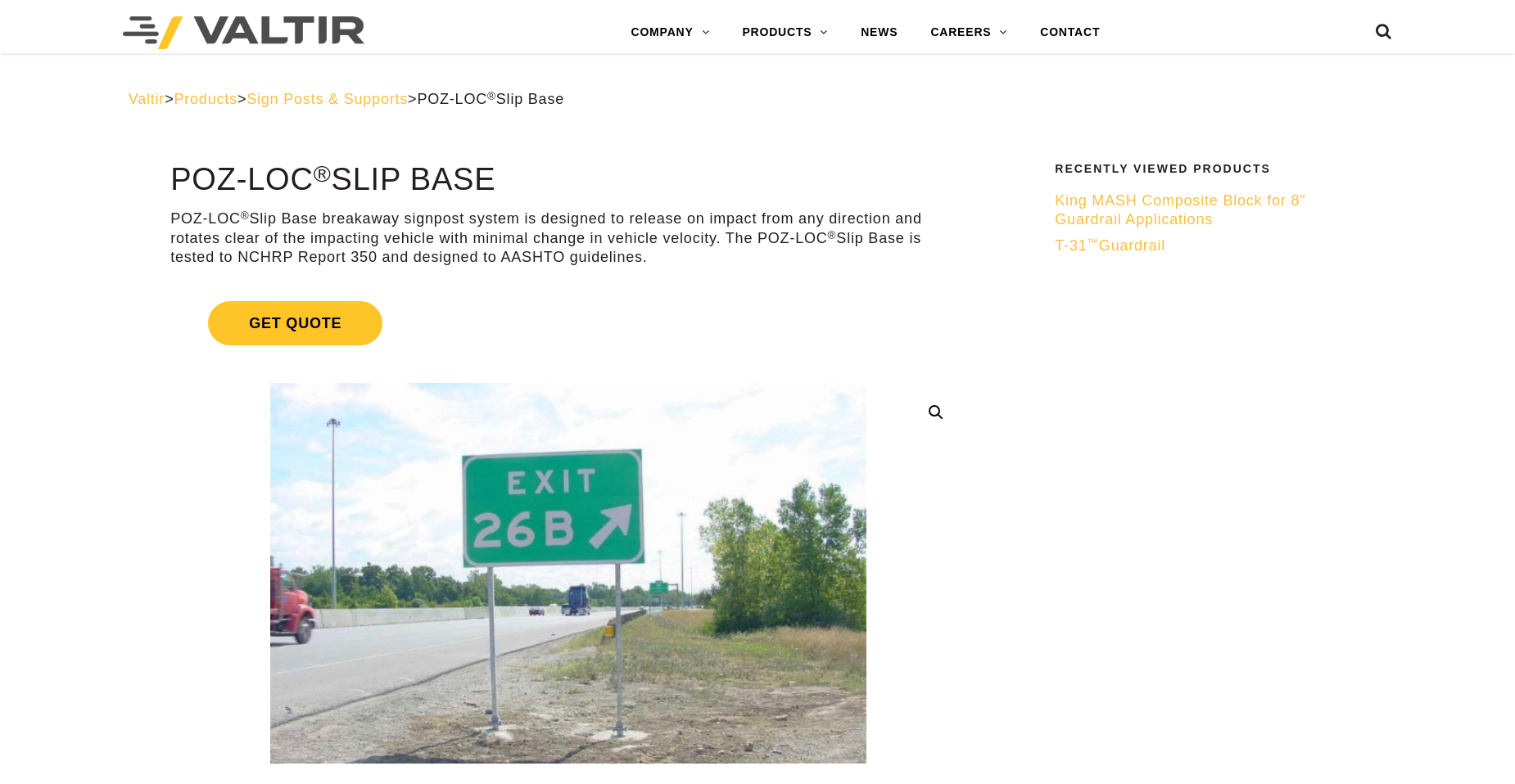
scroll to position [2872, 0]
